Goal: Task Accomplishment & Management: Use online tool/utility

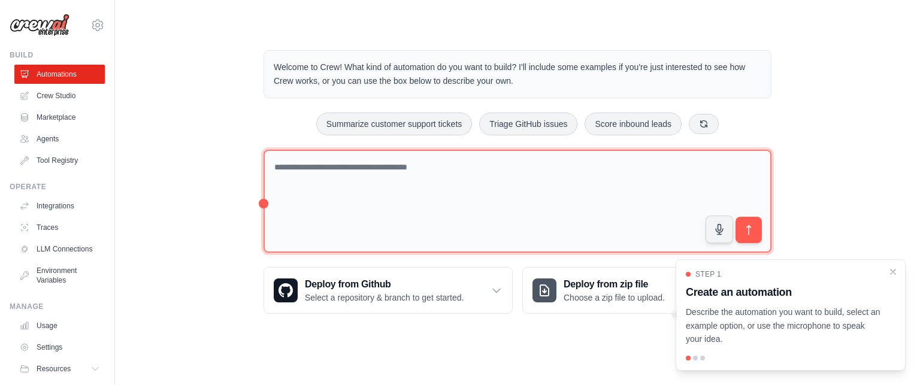
click at [323, 168] on textarea at bounding box center [518, 202] width 508 height 104
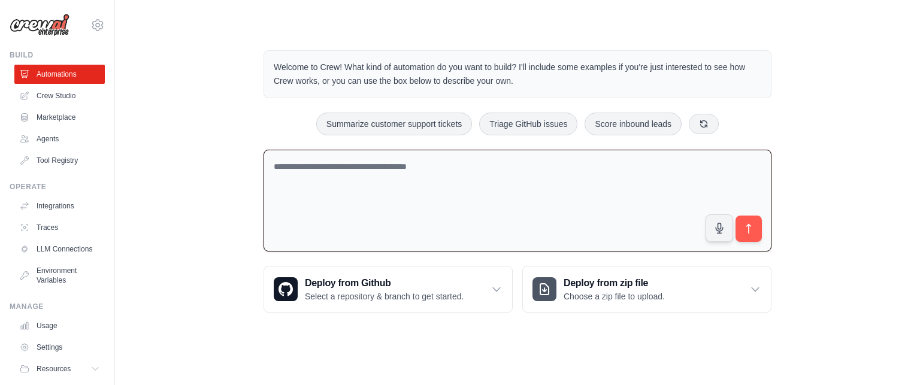
click at [323, 168] on textarea at bounding box center [518, 201] width 508 height 102
click at [444, 167] on textarea at bounding box center [518, 201] width 508 height 102
click at [498, 292] on icon at bounding box center [497, 289] width 12 height 12
